Goal: Find specific page/section: Find specific page/section

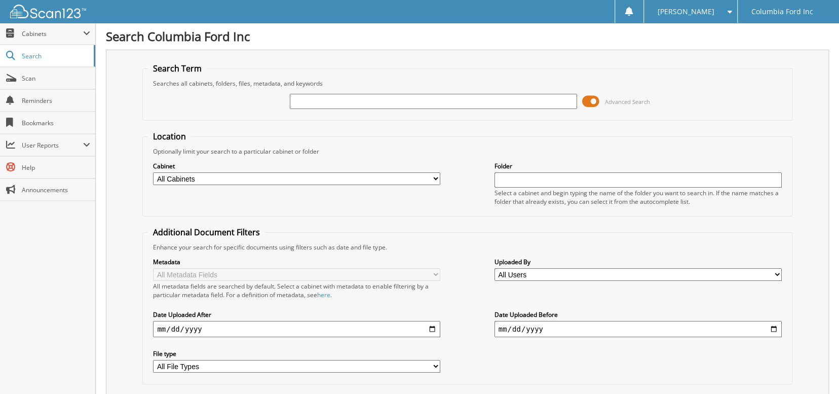
click at [307, 101] on input "text" at bounding box center [433, 101] width 287 height 15
type input "77350"
click at [435, 176] on select "All Cabinets CAR DEALS PARTS Needs Filing" at bounding box center [296, 178] width 287 height 13
click at [153, 172] on select "All Cabinets CAR DEALS PARTS Needs Filing" at bounding box center [296, 178] width 287 height 13
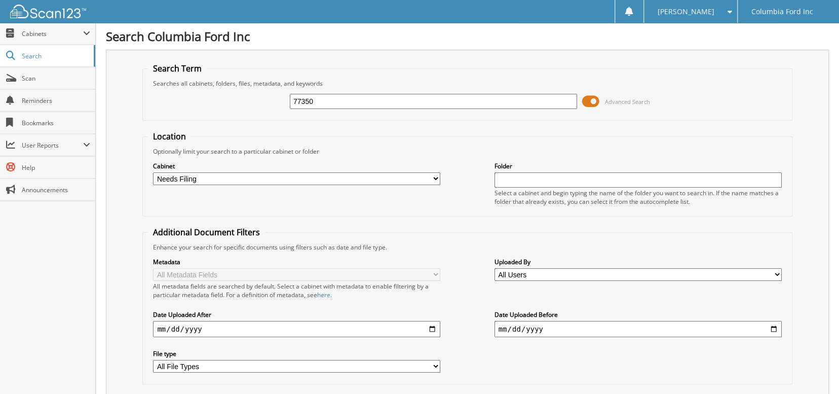
click at [437, 175] on select "All Cabinets CAR DEALS PARTS Needs Filing" at bounding box center [296, 178] width 287 height 13
select select "15425"
click at [153, 172] on select "All Cabinets CAR DEALS PARTS Needs Filing" at bounding box center [296, 178] width 287 height 13
click at [666, 179] on input "text" at bounding box center [638, 179] width 287 height 15
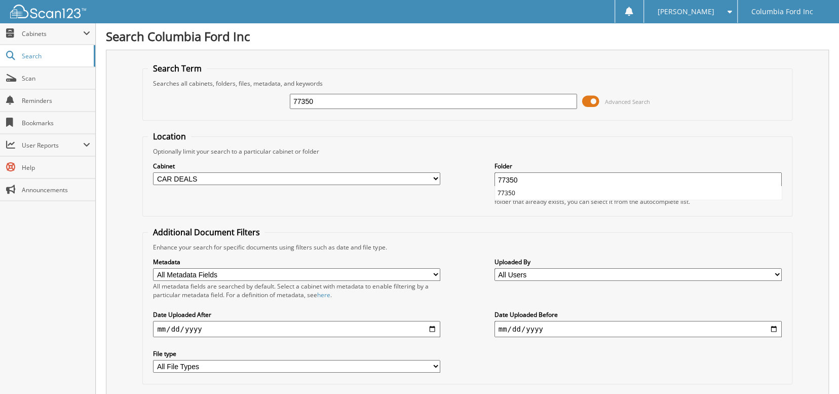
type input "77350"
click at [329, 100] on input "77350" at bounding box center [433, 101] width 287 height 15
type input "7"
type input "77845"
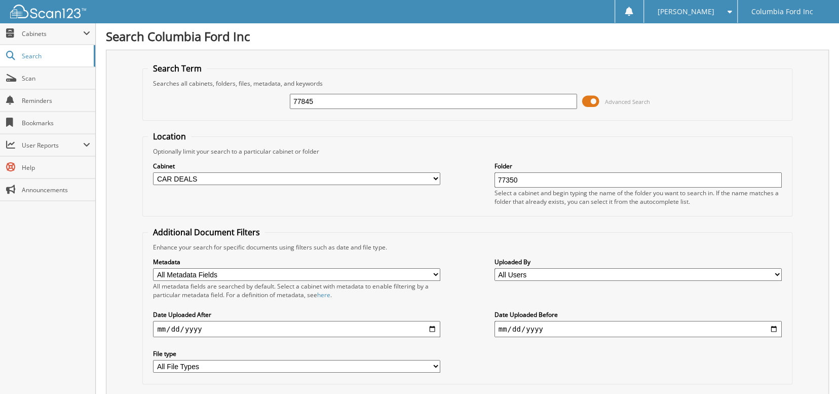
click at [85, 76] on span "Scan" at bounding box center [56, 78] width 68 height 9
